Goal: Navigation & Orientation: Find specific page/section

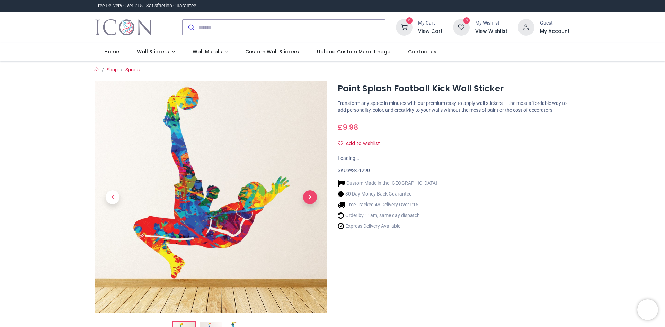
drag, startPoint x: 0, startPoint y: 0, endPoint x: 311, endPoint y: 198, distance: 369.0
click at [311, 198] on span "Next" at bounding box center [310, 197] width 14 height 14
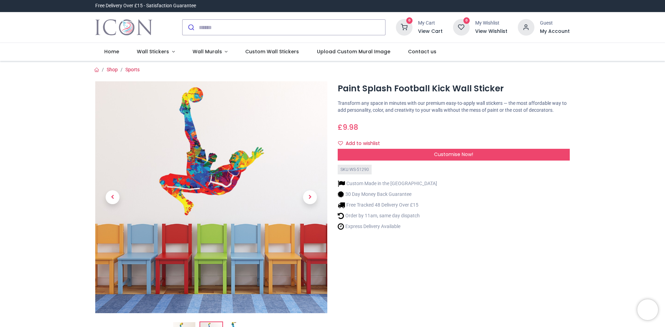
click at [311, 198] on span "Next" at bounding box center [310, 197] width 14 height 14
